Goal: Information Seeking & Learning: Find specific fact

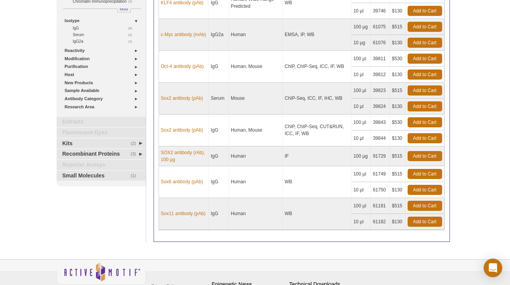
scroll to position [130, 0]
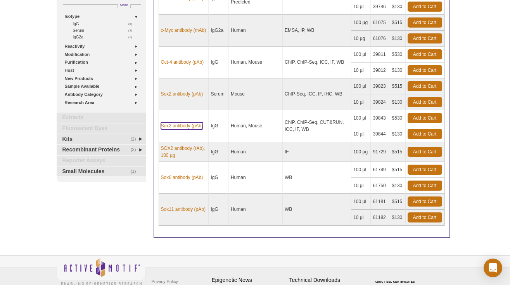
click at [190, 126] on link "Sox2 antibody (pAb)" at bounding box center [182, 125] width 42 height 7
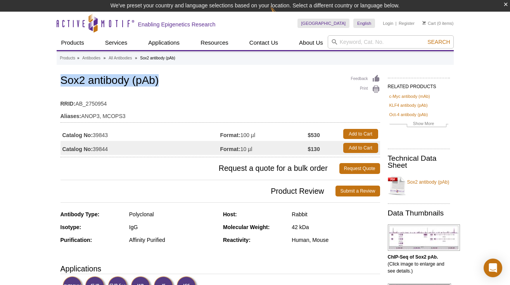
drag, startPoint x: 171, startPoint y: 81, endPoint x: 38, endPoint y: 75, distance: 133.5
copy h1 "Sox2 antibody (pAb)"
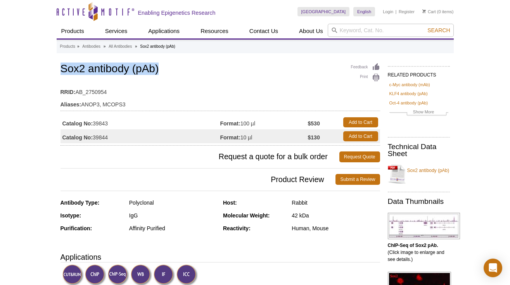
drag, startPoint x: 113, startPoint y: 123, endPoint x: 59, endPoint y: 124, distance: 53.5
copy div "Catalog No: 39843"
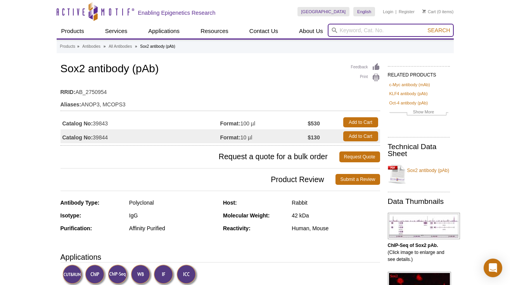
click at [379, 26] on input "search" at bounding box center [391, 30] width 126 height 13
type input "EGR1"
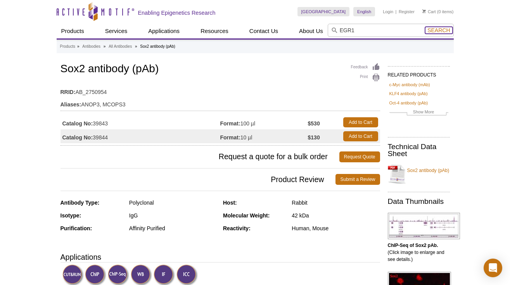
click at [436, 30] on span "Search" at bounding box center [438, 30] width 22 height 6
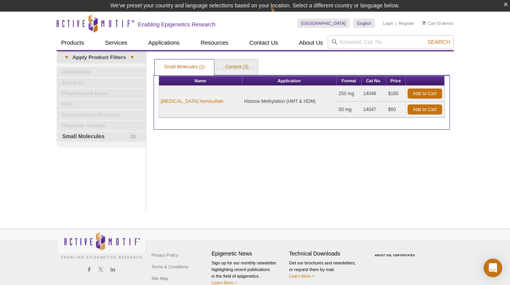
click at [276, 160] on div "Print Results Small Molecules (1) Content (3) Small Molecules (1) Small Molecul…" at bounding box center [302, 131] width 304 height 160
click at [240, 67] on link "Content (3)" at bounding box center [237, 67] width 42 height 16
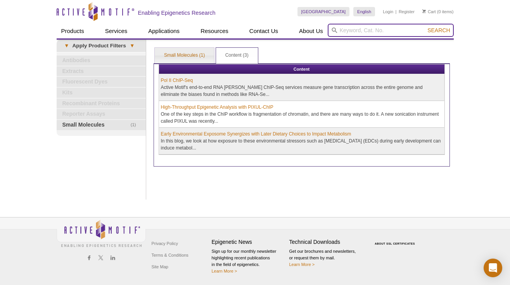
click at [343, 28] on input "search" at bounding box center [391, 30] width 126 height 13
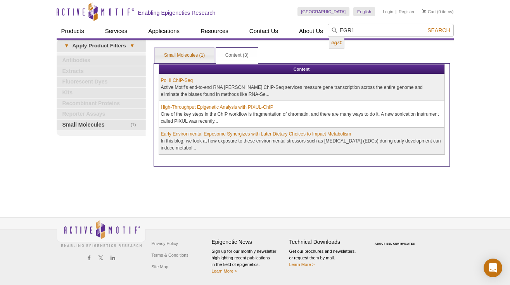
click at [336, 45] on li "egr1" at bounding box center [336, 42] width 15 height 11
type input "egr1"
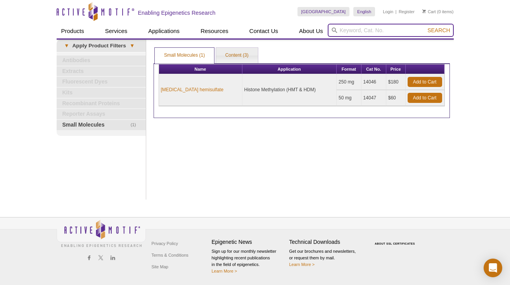
click at [349, 31] on input "search" at bounding box center [391, 30] width 126 height 13
paste input "POU3F2"
type input "POU3F2"
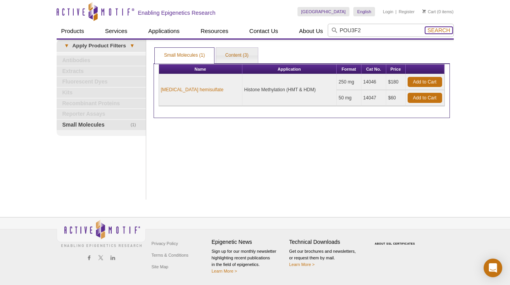
click at [440, 31] on span "Search" at bounding box center [438, 30] width 22 height 6
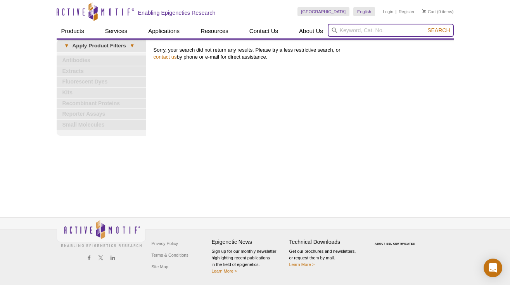
click at [384, 31] on input "search" at bounding box center [391, 30] width 126 height 13
type input "[DATE]"
click at [425, 27] on button "Search" at bounding box center [438, 30] width 27 height 7
click at [362, 30] on input "search" at bounding box center [391, 30] width 126 height 13
type input "KLF5"
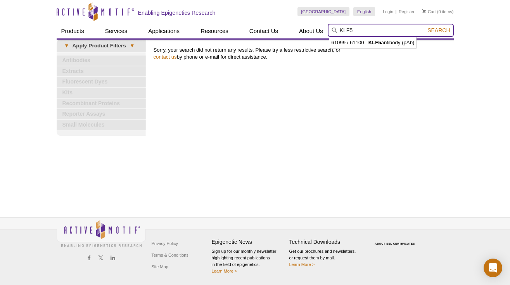
click at [425, 27] on button "Search" at bounding box center [438, 30] width 27 height 7
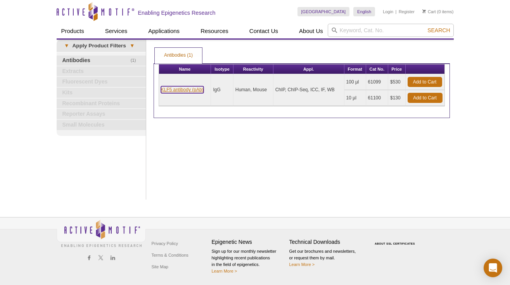
click at [192, 91] on link "KLF5 antibody (pAb)" at bounding box center [182, 89] width 43 height 7
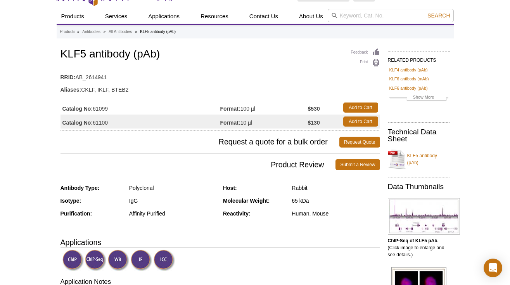
scroll to position [16, 0]
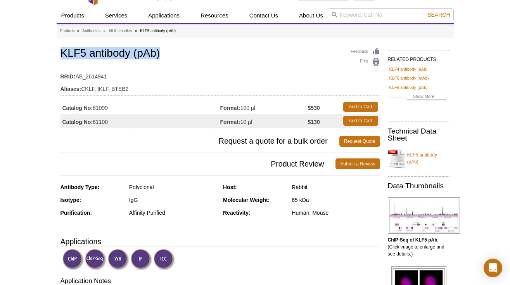
drag, startPoint x: 179, startPoint y: 57, endPoint x: 61, endPoint y: 49, distance: 118.1
click at [61, 49] on h1 "KLF5 antibody (pAb)" at bounding box center [219, 53] width 319 height 13
copy h1 "KLF5 antibody (pAb)"
click at [166, 81] on td "Aliases: CKLF, IKLF, BTEB2" at bounding box center [219, 87] width 319 height 12
drag, startPoint x: 114, startPoint y: 106, endPoint x: 95, endPoint y: 106, distance: 19.4
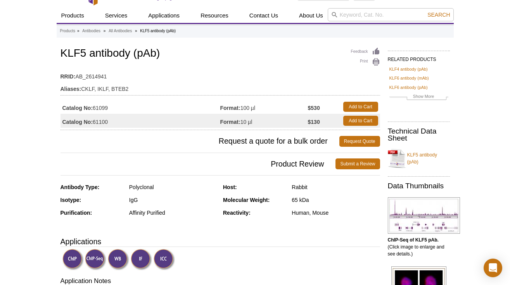
click at [95, 106] on td "Catalog No: 61099" at bounding box center [140, 107] width 160 height 14
copy td "61099"
click at [165, 111] on td "Catalog No: 61099" at bounding box center [140, 107] width 160 height 14
drag, startPoint x: 119, startPoint y: 110, endPoint x: 62, endPoint y: 107, distance: 57.0
click at [62, 107] on td "Catalog No: 61099" at bounding box center [140, 107] width 160 height 14
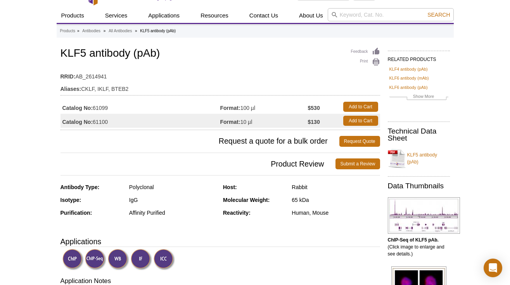
copy td "Catalog No: 61099"
click at [355, 16] on input "search" at bounding box center [391, 14] width 126 height 13
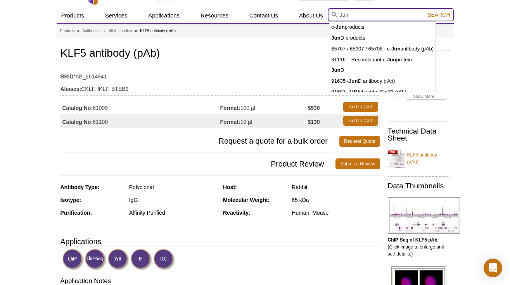
type input "Jun"
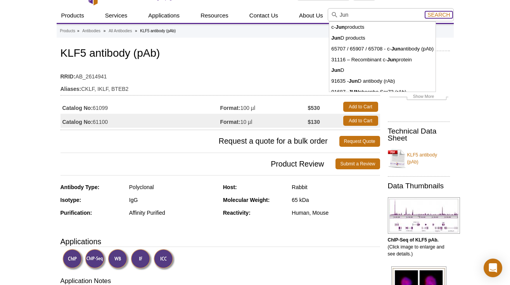
click at [444, 14] on span "Search" at bounding box center [438, 15] width 22 height 6
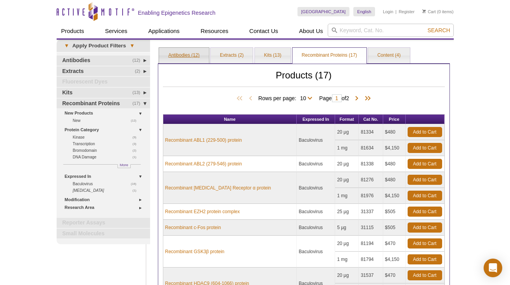
click at [188, 54] on link "Antibodies (12)" at bounding box center [184, 56] width 50 height 16
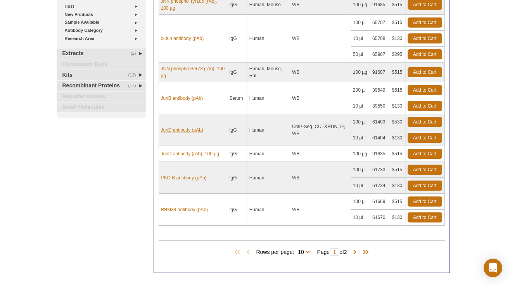
scroll to position [184, 0]
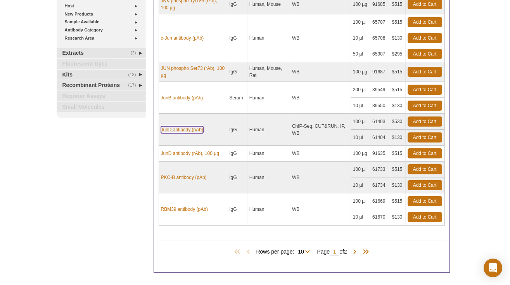
click at [179, 131] on link "JunD antibody (pAb)" at bounding box center [182, 129] width 42 height 7
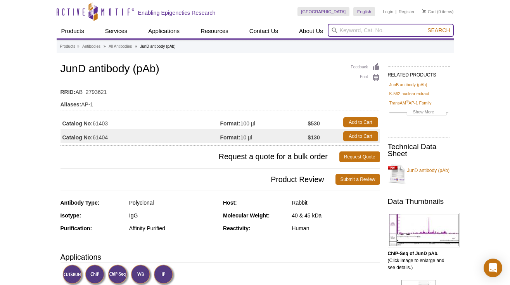
click at [346, 31] on input "search" at bounding box center [391, 30] width 126 height 13
drag, startPoint x: 199, startPoint y: 121, endPoint x: 285, endPoint y: 105, distance: 87.2
type input "Jun"
click at [425, 27] on button "Search" at bounding box center [438, 30] width 27 height 7
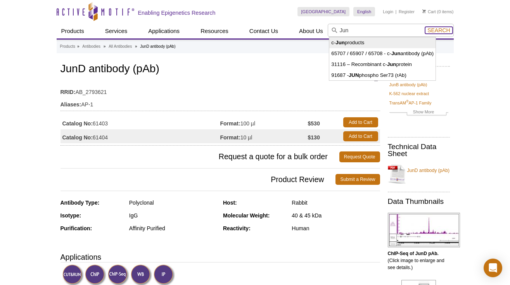
click at [441, 33] on span "Search" at bounding box center [438, 30] width 22 height 6
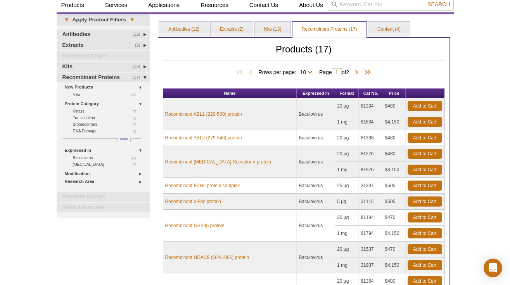
scroll to position [22, 0]
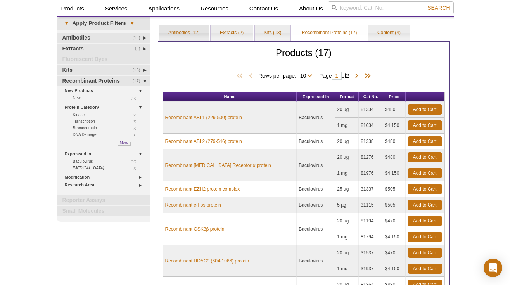
click at [183, 33] on link "Antibodies (12)" at bounding box center [184, 33] width 50 height 16
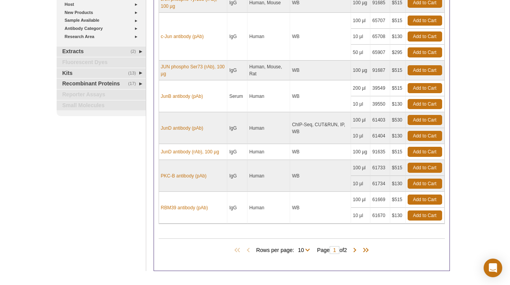
scroll to position [188, 0]
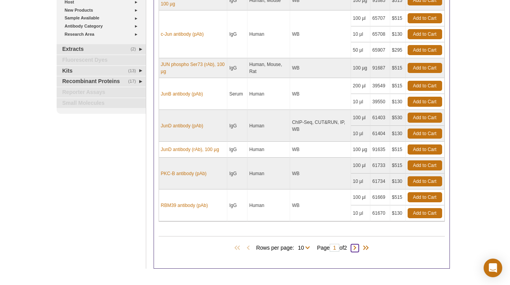
click at [358, 249] on span at bounding box center [355, 248] width 8 height 8
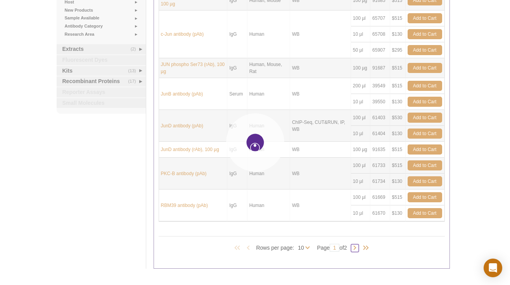
type input "2"
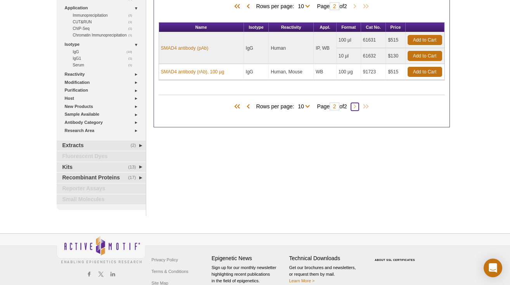
scroll to position [86, 0]
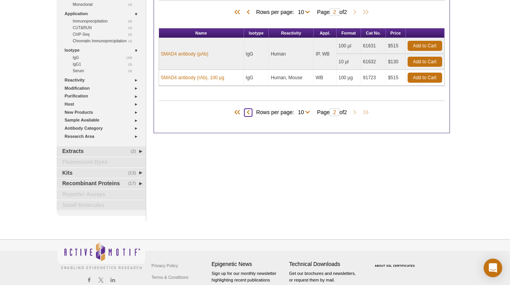
click at [244, 112] on span at bounding box center [248, 113] width 8 height 8
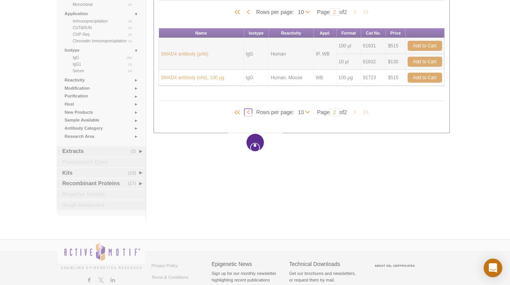
type input "1"
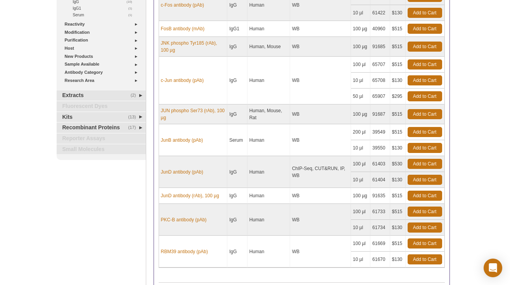
scroll to position [147, 0]
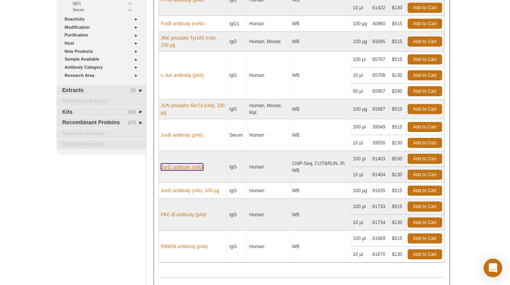
click at [182, 167] on link "JunD antibody (pAb)" at bounding box center [182, 166] width 42 height 7
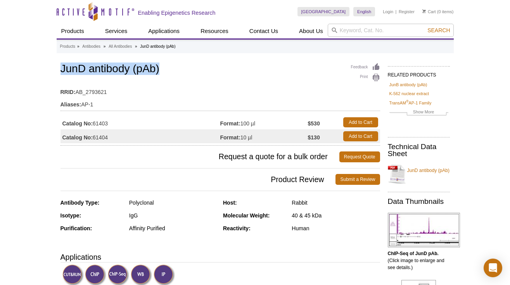
drag, startPoint x: 167, startPoint y: 71, endPoint x: 22, endPoint y: 71, distance: 145.7
copy h1 "JunD antibody (pAb)"
drag, startPoint x: 117, startPoint y: 124, endPoint x: 57, endPoint y: 123, distance: 60.9
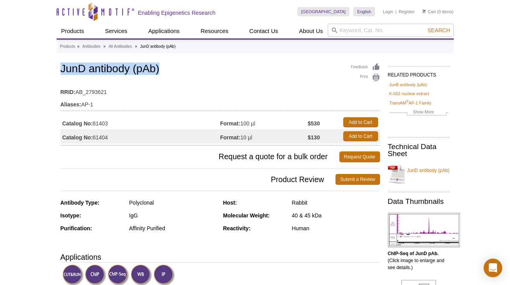
copy div "Catalog No: 61403"
click at [203, 77] on div "Feedback Print JunD antibody (pAb) RRID: AB_2793621 Aliases: AP-1 Catalog No: 6…" at bounding box center [219, 103] width 319 height 84
drag, startPoint x: 116, startPoint y: 126, endPoint x: 59, endPoint y: 122, distance: 57.5
copy div "Catalog No: 61403"
